Goal: Transaction & Acquisition: Purchase product/service

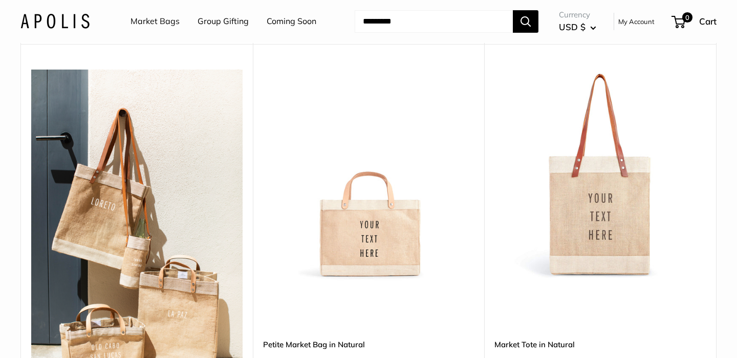
scroll to position [201, 0]
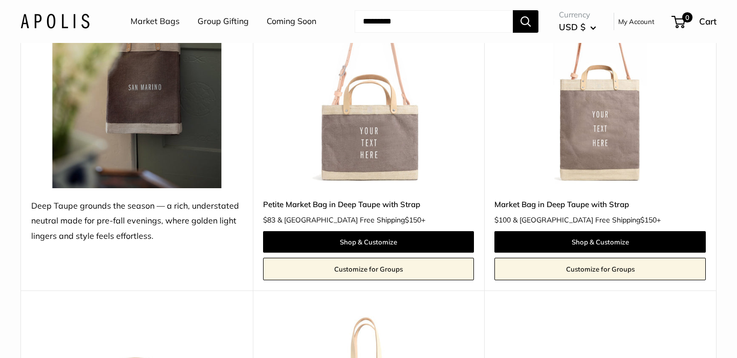
click at [0, 0] on img at bounding box center [0, 0] width 0 height 0
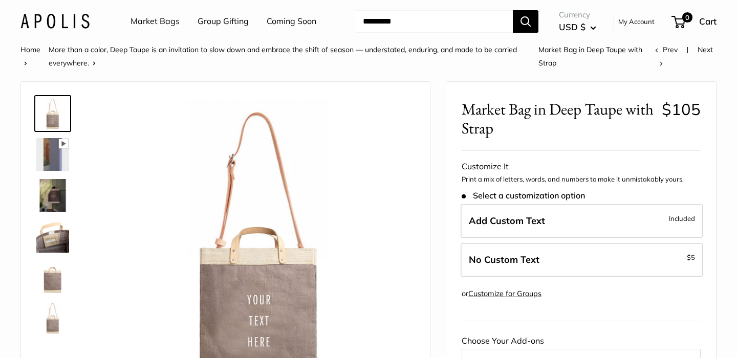
scroll to position [105, 0]
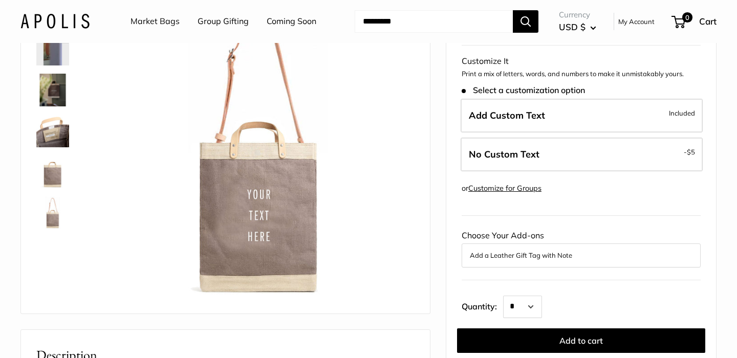
click at [53, 139] on img at bounding box center [52, 131] width 33 height 33
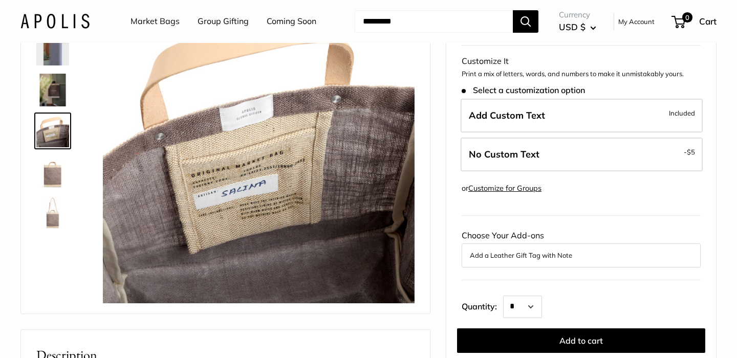
click at [51, 179] on img at bounding box center [52, 172] width 33 height 33
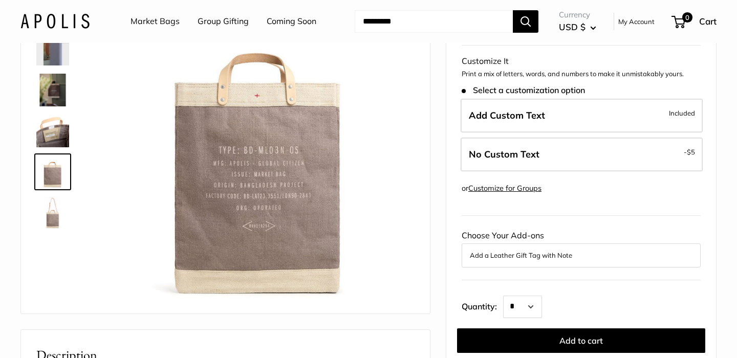
click at [51, 239] on div "Pause Play % buffered 00:00 Unmute Mute Exit fullscreen Enter fullscreen Play R…" at bounding box center [225, 145] width 383 height 317
click at [57, 214] on img at bounding box center [52, 213] width 33 height 33
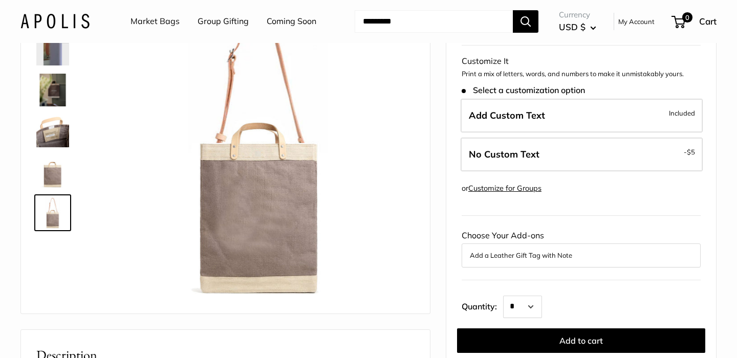
scroll to position [22, 0]
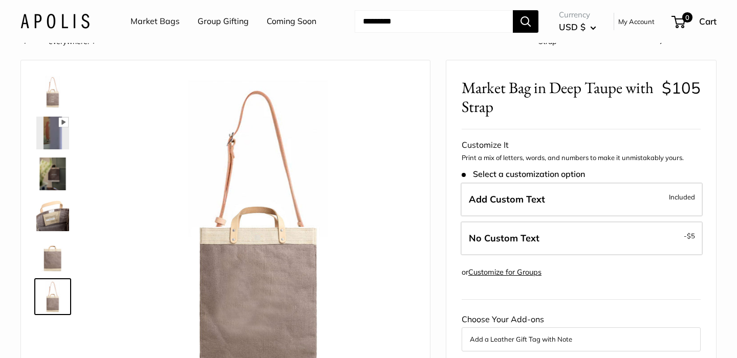
click at [55, 106] on img at bounding box center [52, 92] width 33 height 33
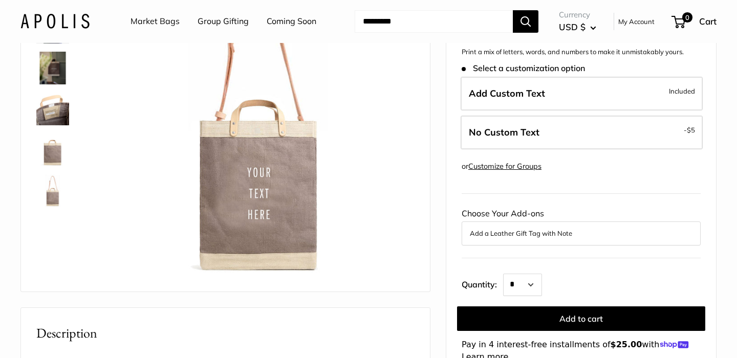
scroll to position [129, 0]
